Goal: Task Accomplishment & Management: Use online tool/utility

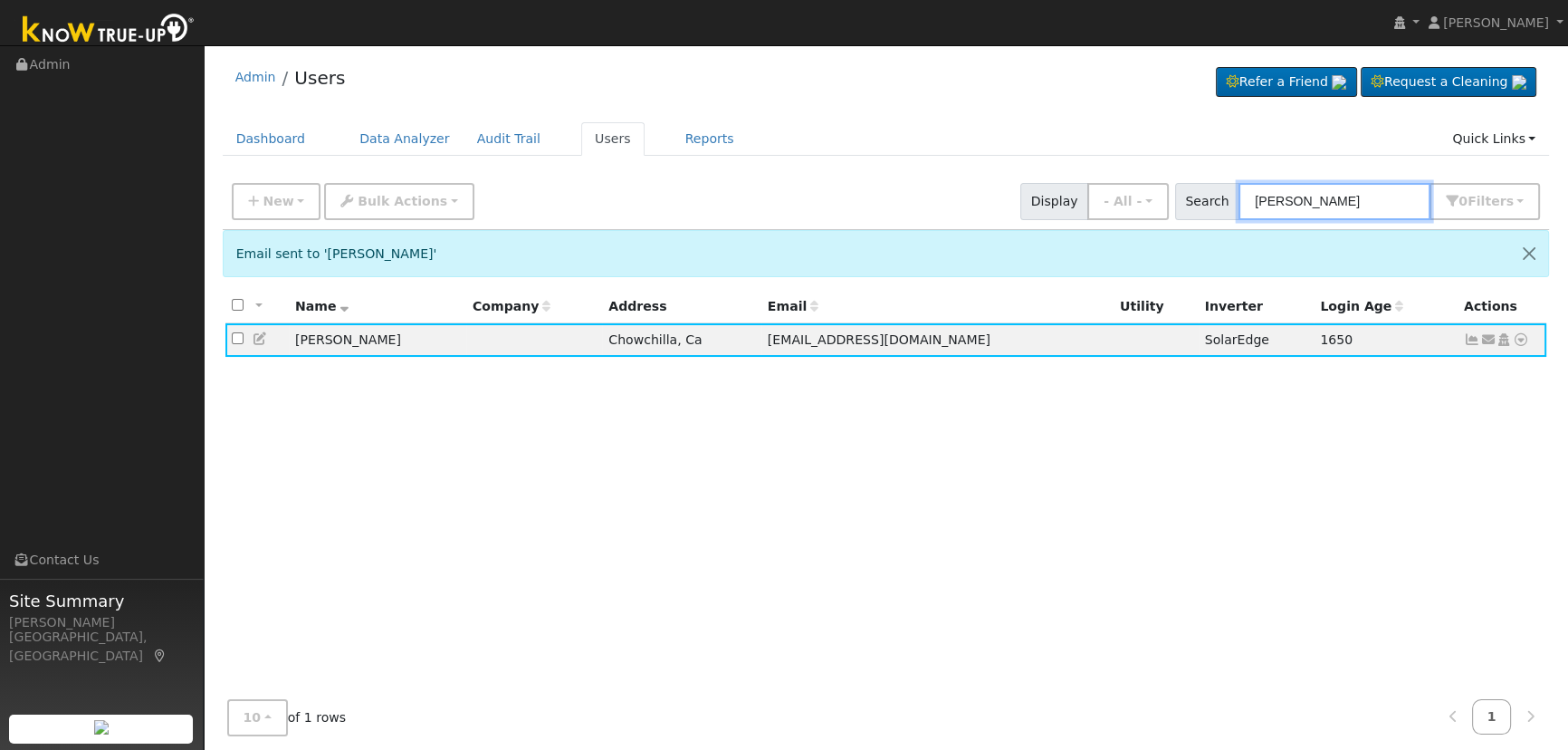
click at [1395, 203] on input "[PERSON_NAME]" at bounding box center [1334, 201] width 192 height 37
drag, startPoint x: 1401, startPoint y: 200, endPoint x: 992, endPoint y: 158, distance: 411.2
click at [993, 161] on div "Admin Users Refer a Friend Request a Cleaning" at bounding box center [886, 429] width 1346 height 750
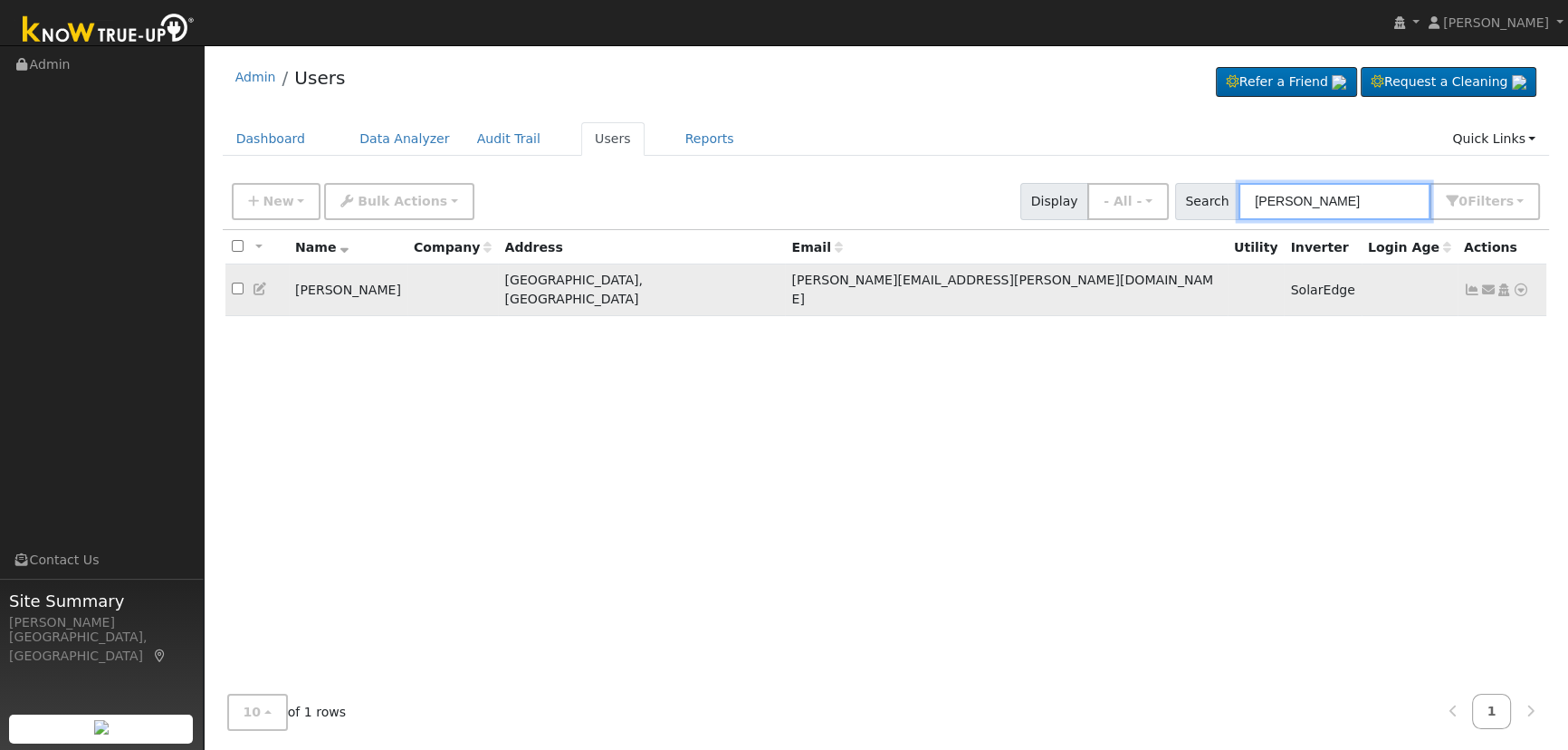
type input "[PERSON_NAME]"
click at [1476, 283] on icon at bounding box center [1472, 289] width 16 height 12
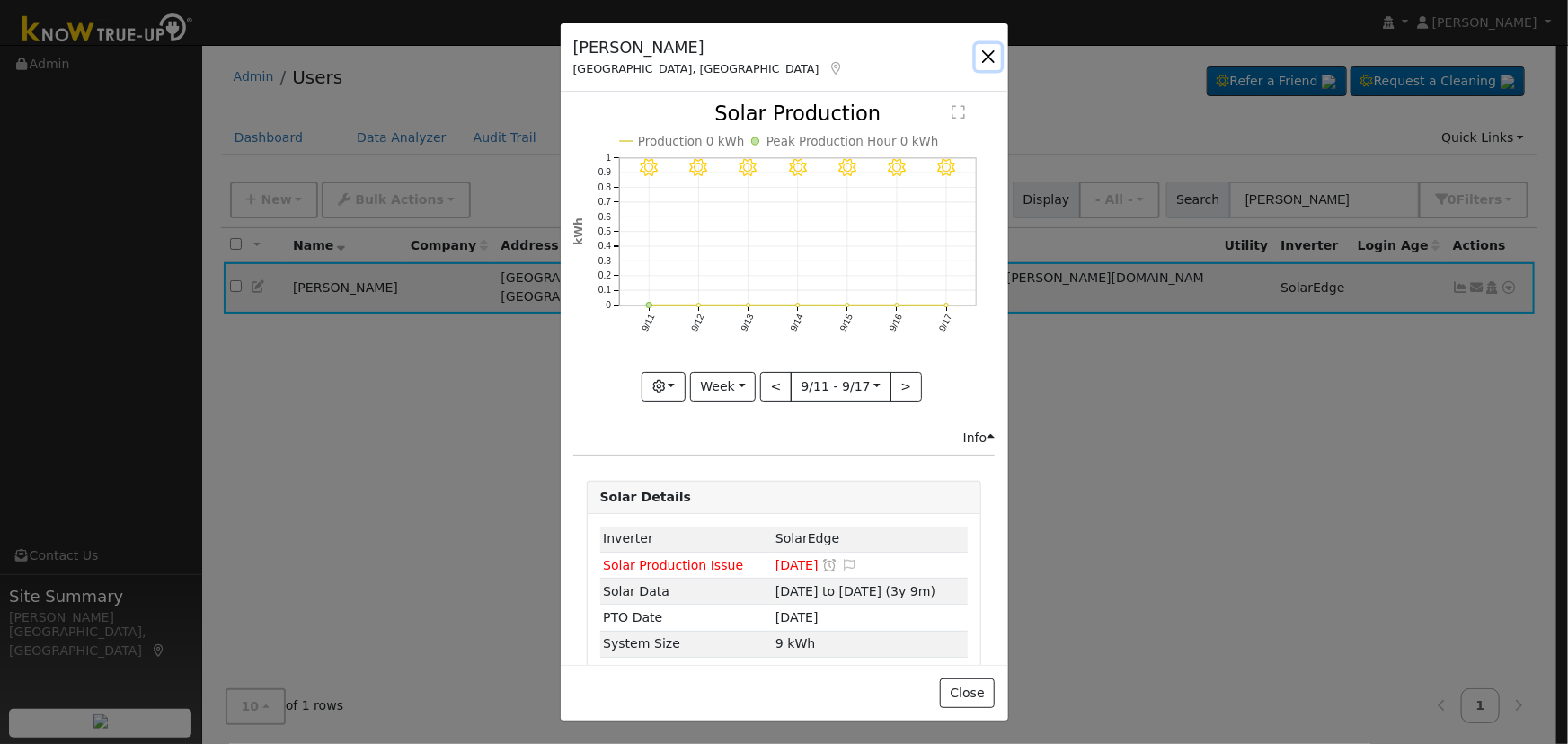
click at [980, 57] on button "button" at bounding box center [988, 56] width 25 height 25
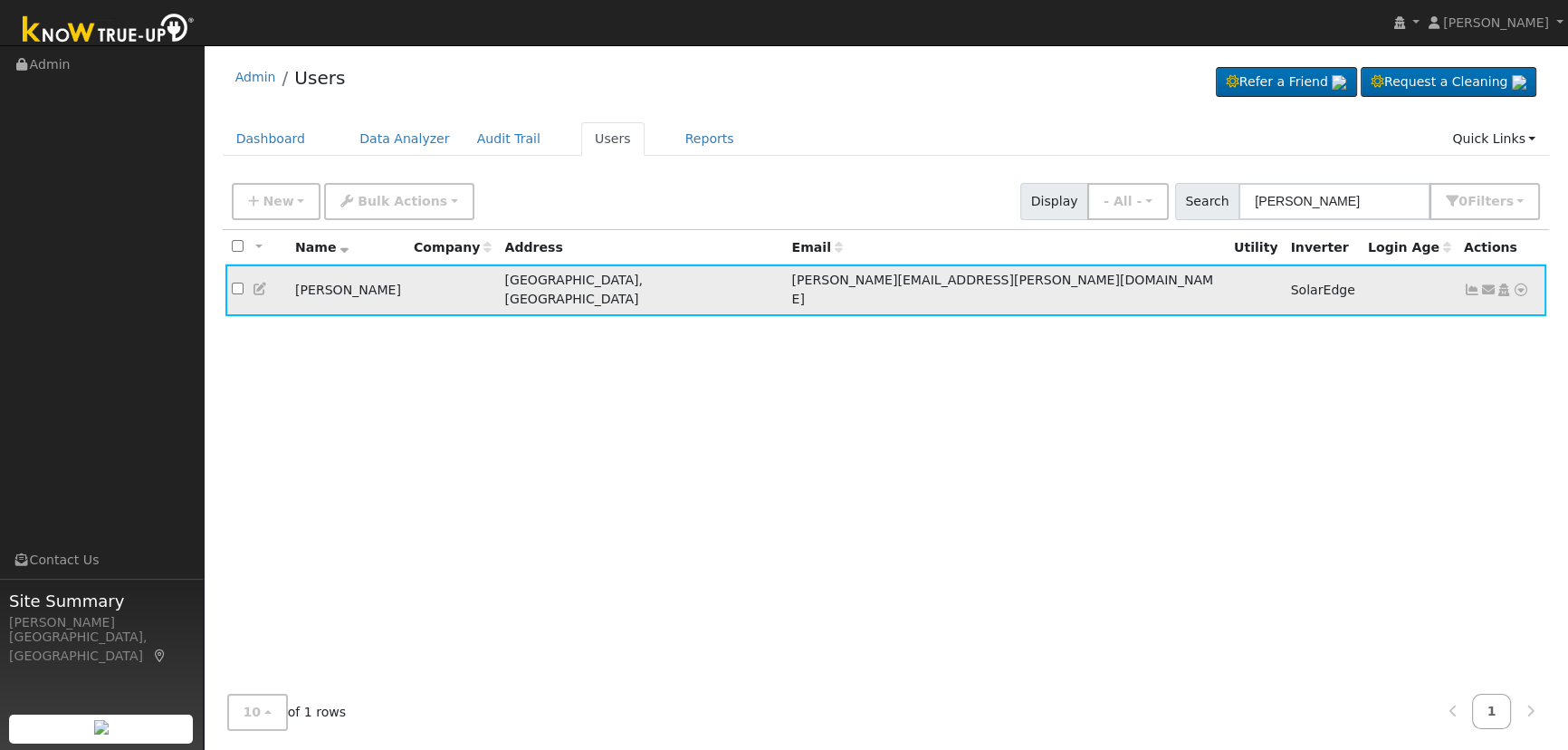
click at [1481, 283] on icon at bounding box center [1488, 289] width 16 height 12
click at [0, 0] on link "Connect Utility" at bounding box center [0, 0] width 0 height 0
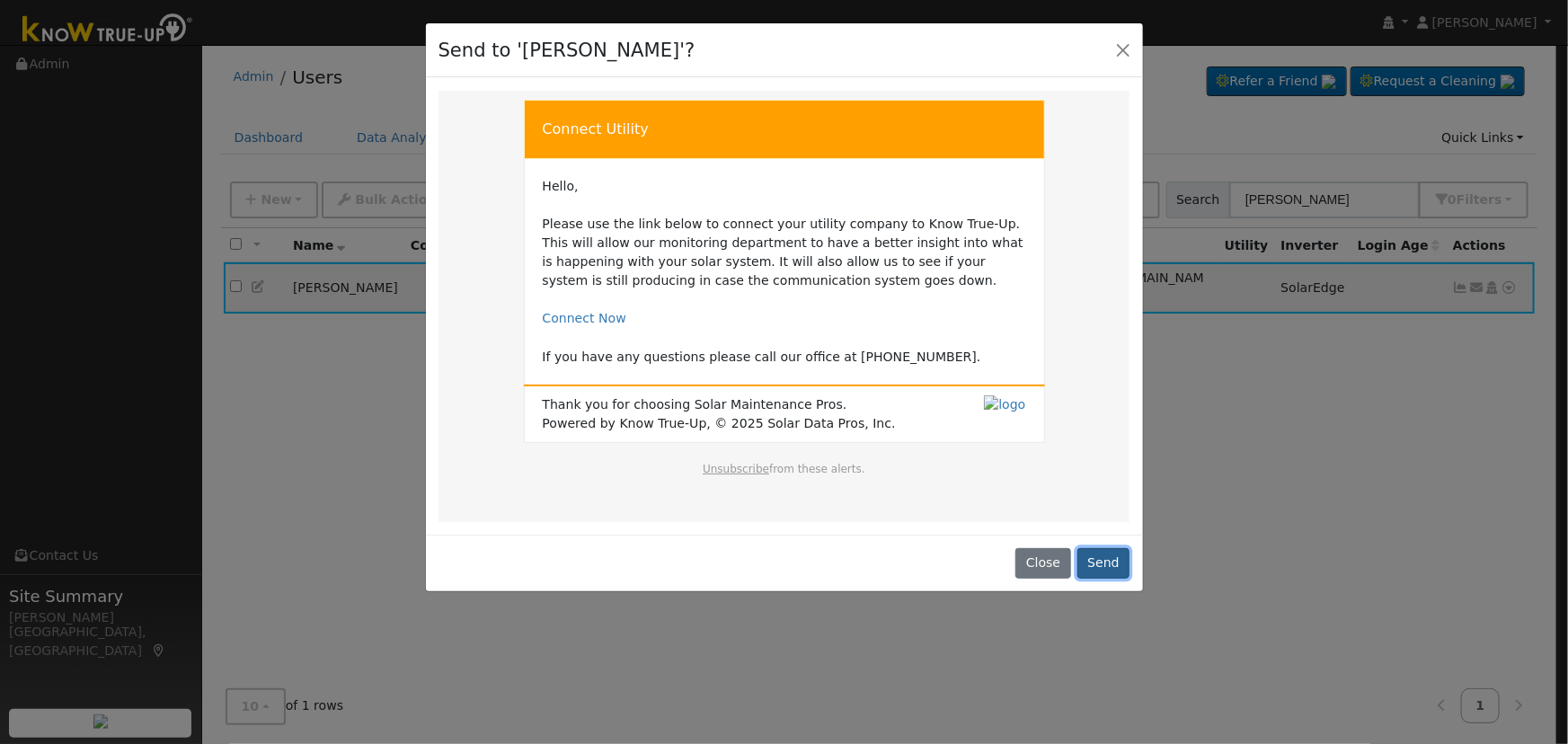
click at [1091, 563] on button "Send" at bounding box center [1104, 562] width 53 height 31
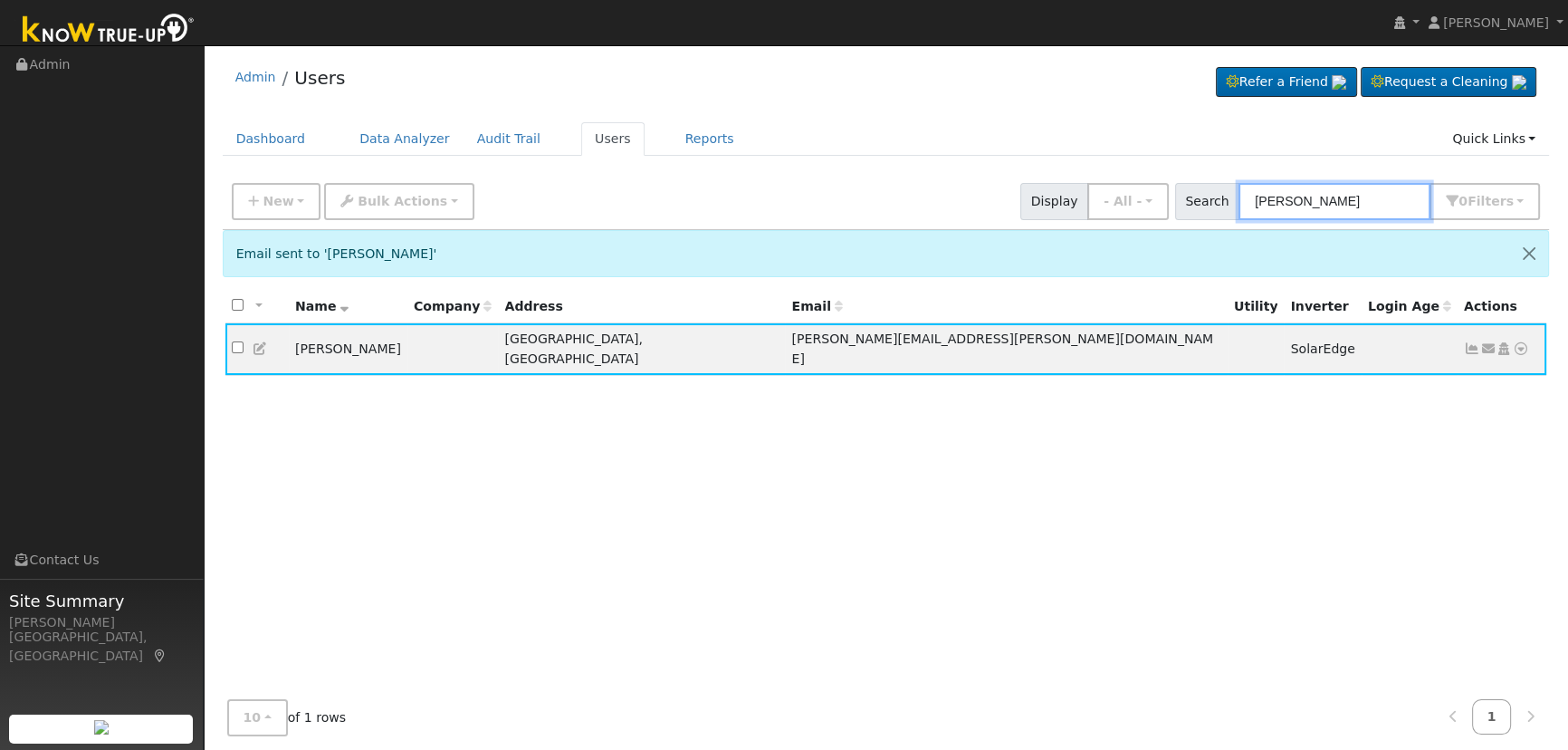
drag, startPoint x: 1378, startPoint y: 195, endPoint x: 1075, endPoint y: 166, distance: 304.4
click at [1075, 166] on div "Admin Users Refer a Friend Request a Cleaning" at bounding box center [886, 429] width 1346 height 750
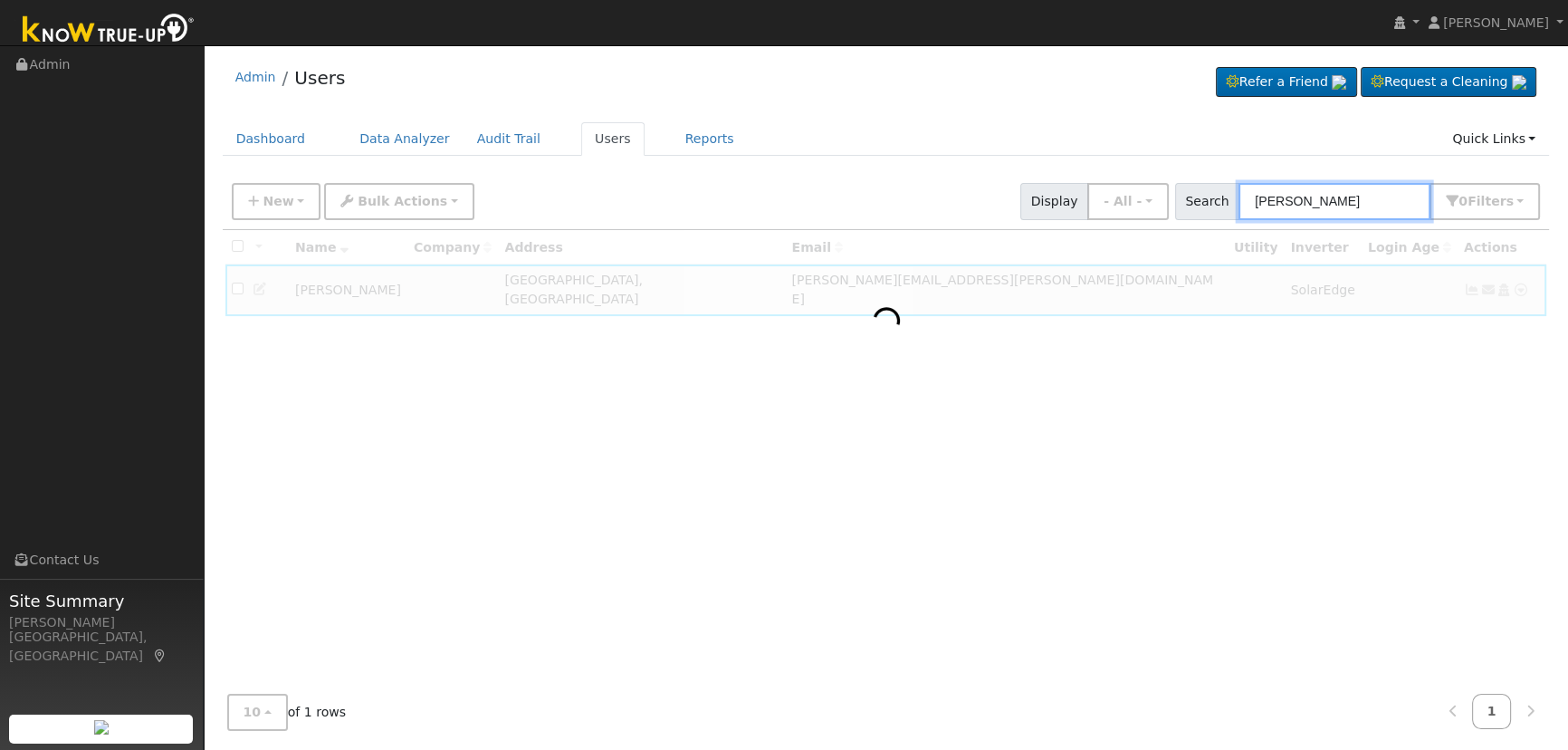
type input "[PERSON_NAME]"
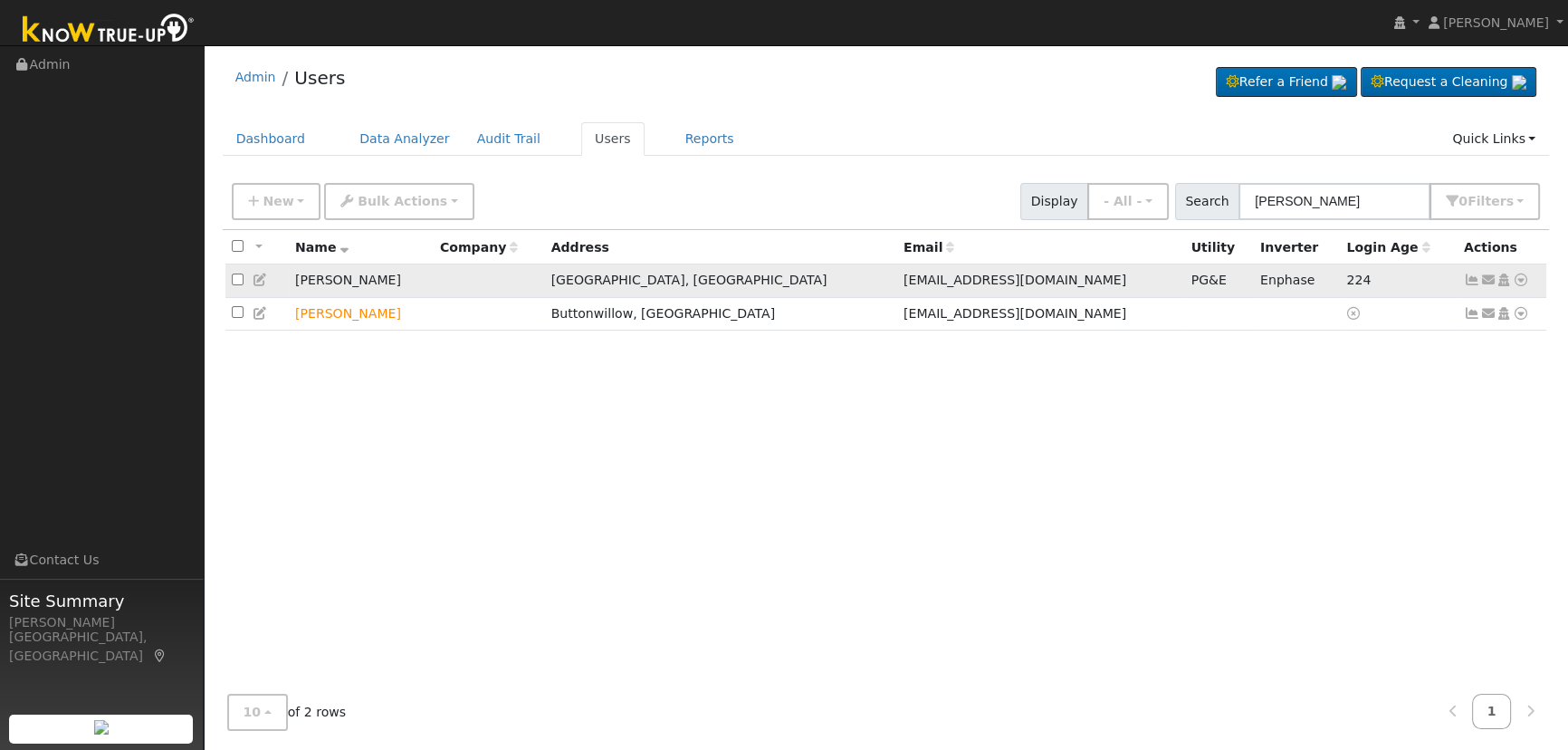
click at [1476, 281] on icon at bounding box center [1472, 279] width 16 height 12
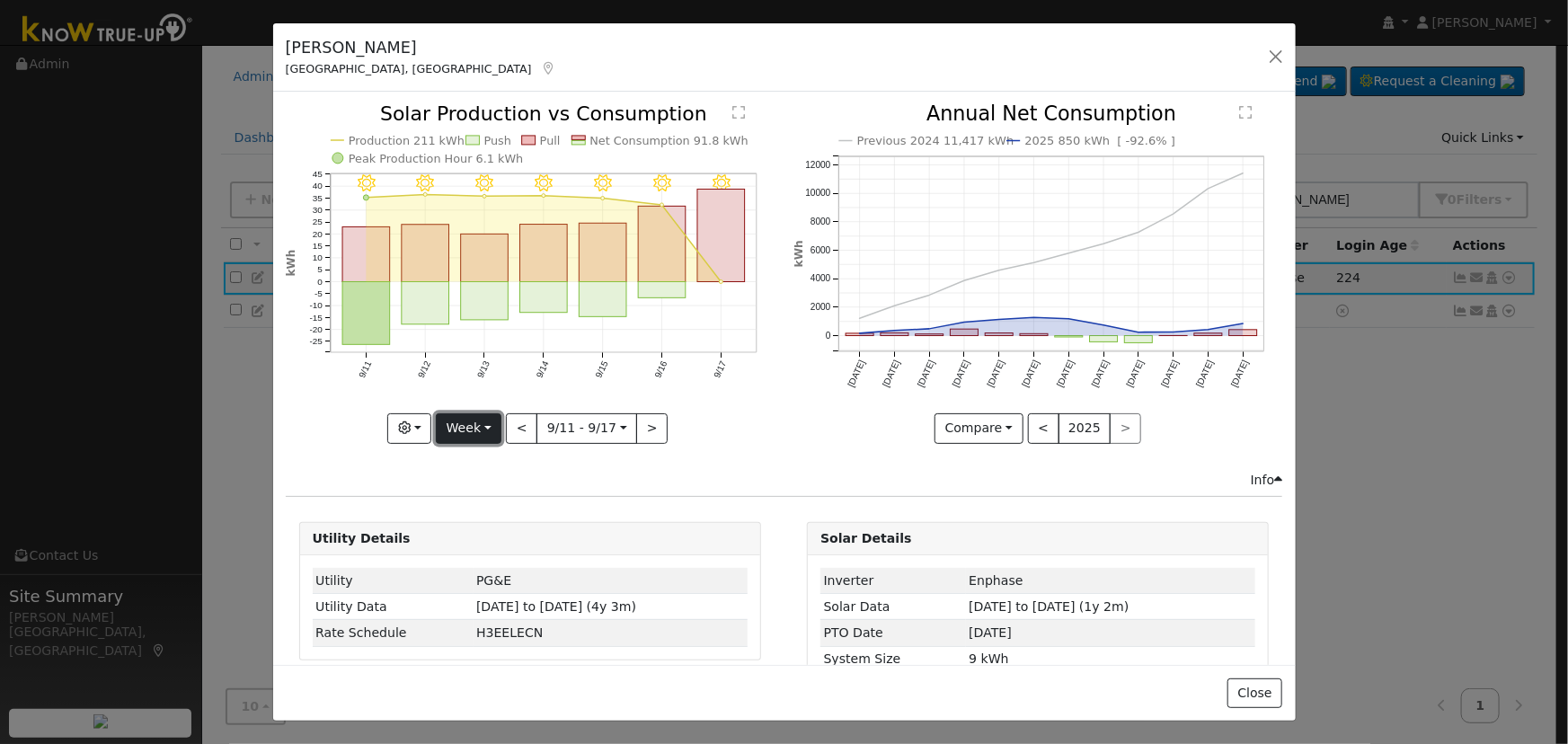
click at [478, 422] on button "Week" at bounding box center [468, 428] width 66 height 31
click at [496, 452] on link "Day" at bounding box center [498, 464] width 125 height 25
type input "[DATE]"
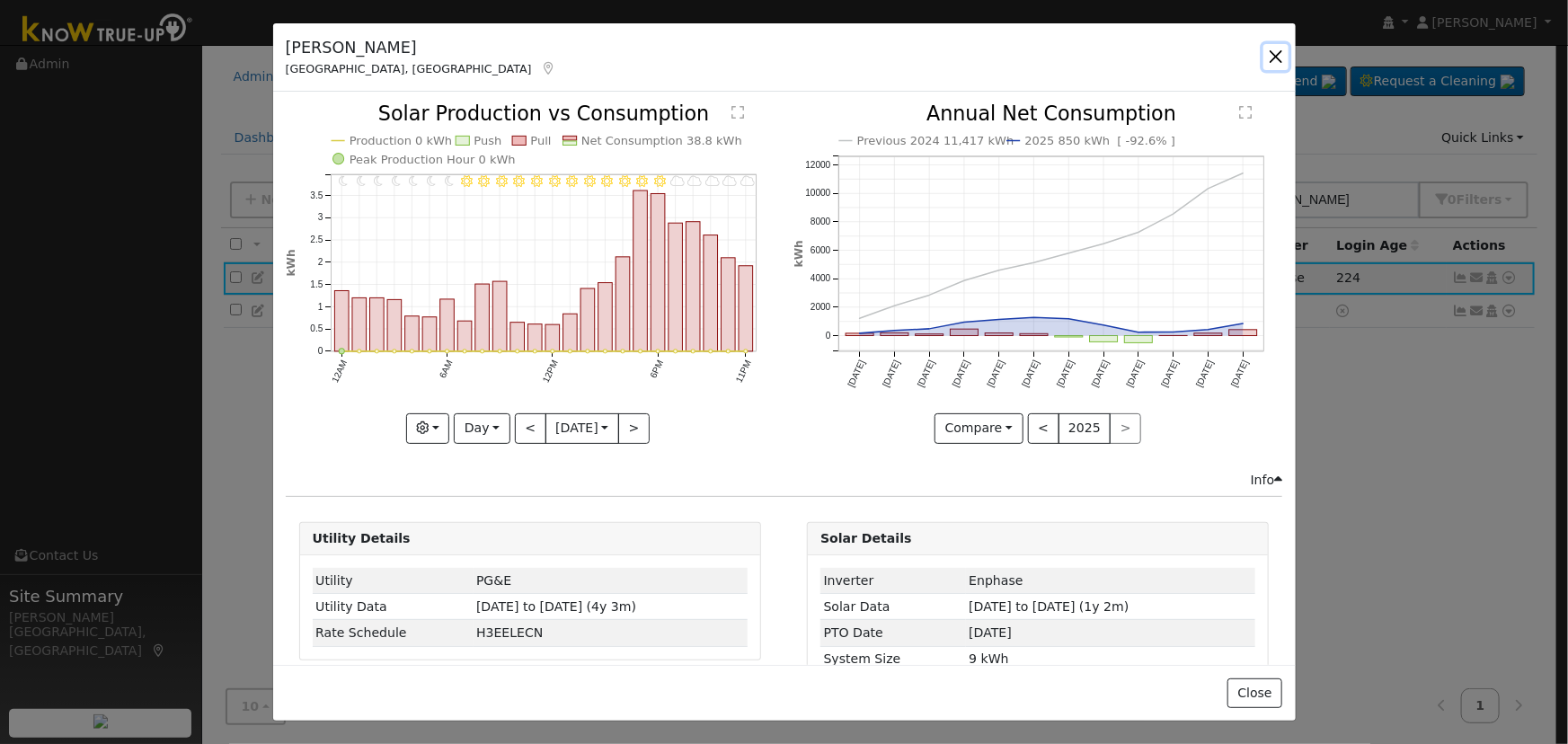
click at [1268, 53] on button "button" at bounding box center [1275, 56] width 25 height 25
